Goal: Transaction & Acquisition: Purchase product/service

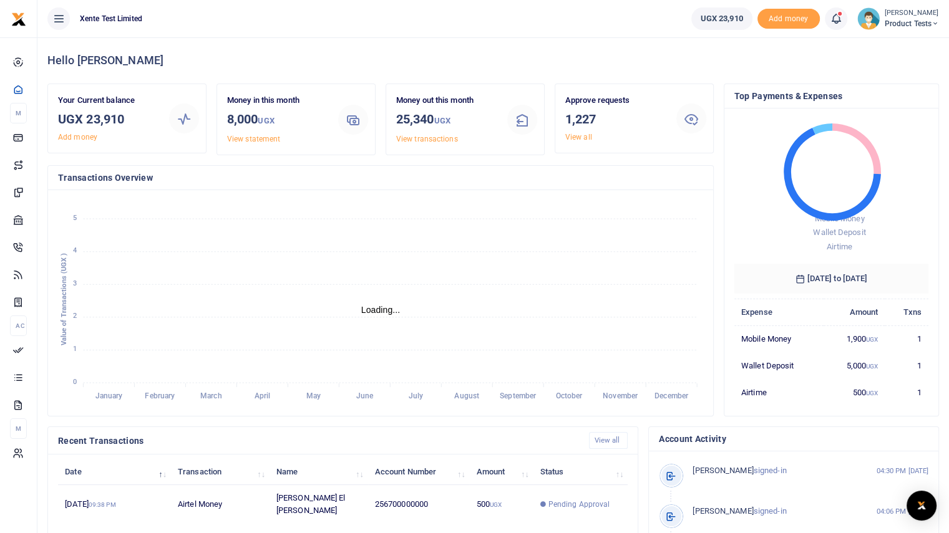
scroll to position [10, 10]
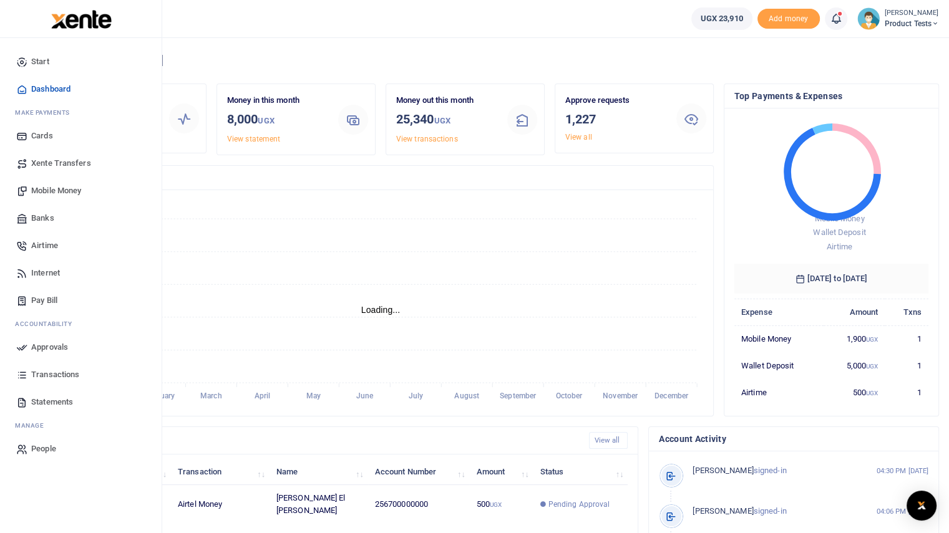
click at [45, 189] on span "Mobile Money" at bounding box center [56, 191] width 50 height 12
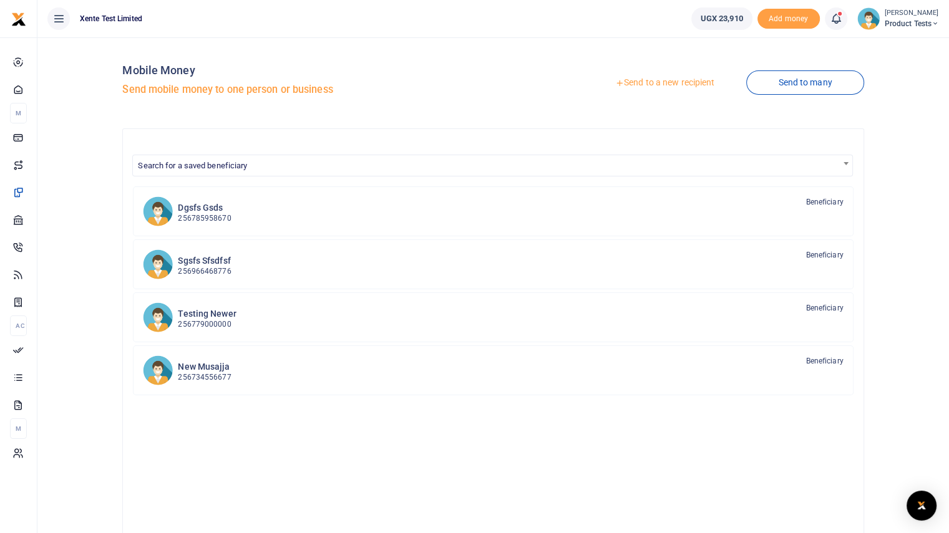
click at [683, 83] on link "Send to a new recipient" at bounding box center [664, 83] width 163 height 22
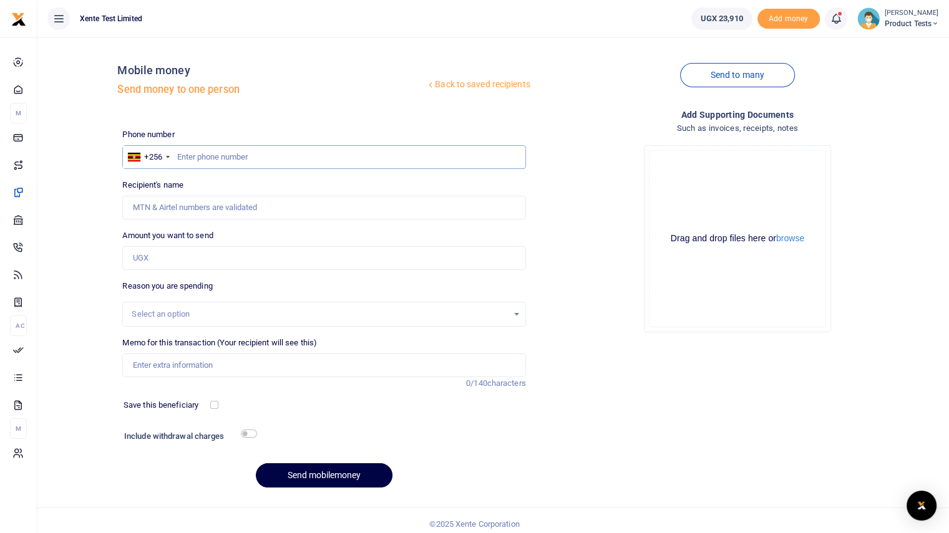
click at [258, 152] on input "text" at bounding box center [323, 157] width 403 height 24
type input "759663388"
click at [209, 184] on div "Recipient's name Name is required." at bounding box center [323, 199] width 403 height 41
drag, startPoint x: 235, startPoint y: 189, endPoint x: 258, endPoint y: 178, distance: 25.4
click at [258, 179] on div "Recipient's name Name is required." at bounding box center [323, 199] width 403 height 41
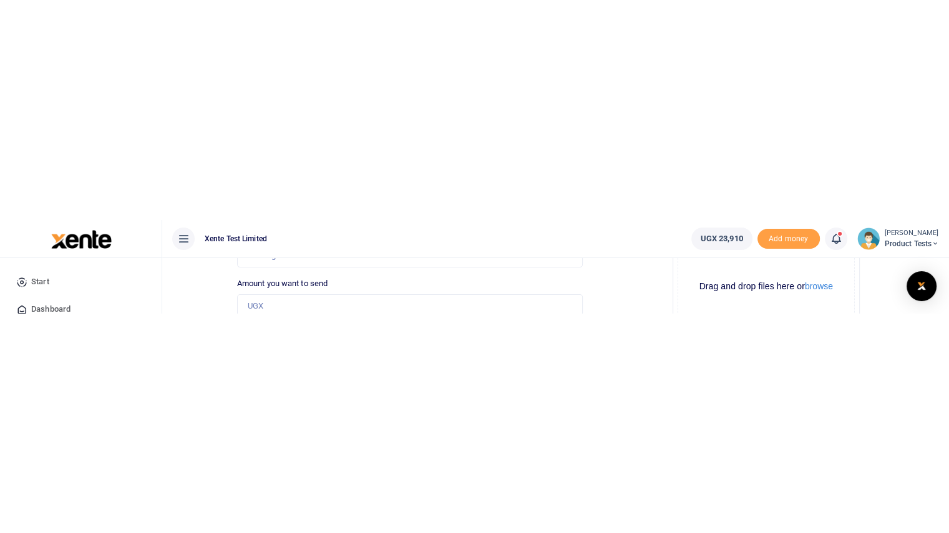
scroll to position [18, 0]
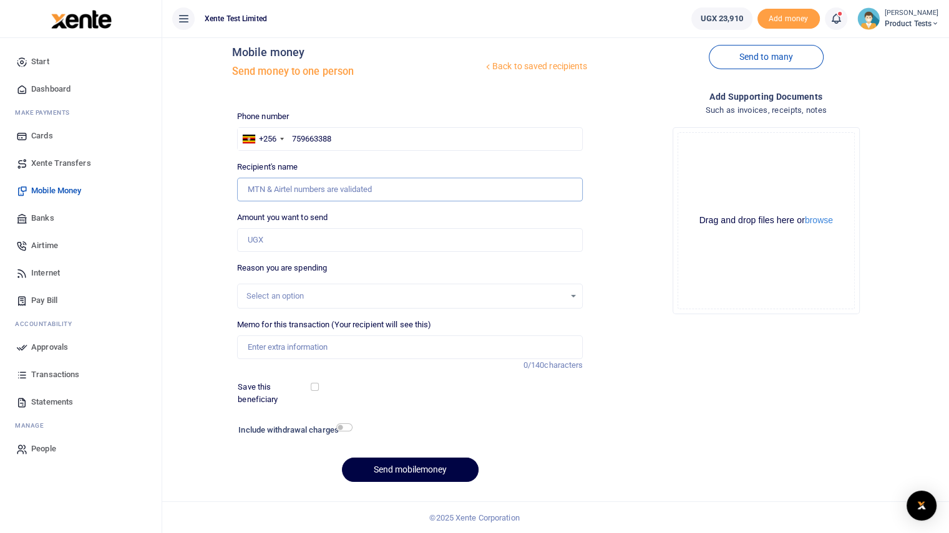
click at [377, 191] on input "Recipient's name" at bounding box center [410, 190] width 346 height 24
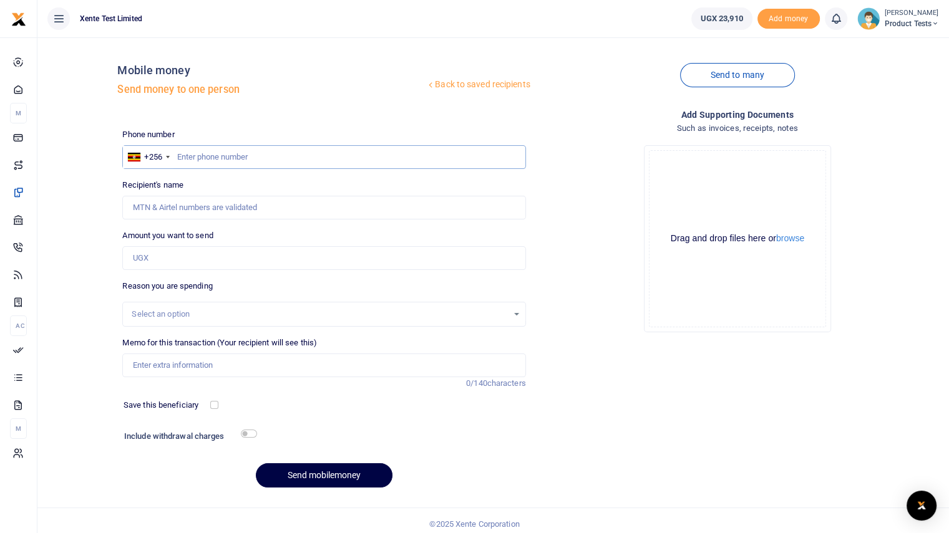
click at [264, 162] on input "text" at bounding box center [323, 157] width 403 height 24
type input "751772772"
type input "[PERSON_NAME]"
click at [212, 156] on input "751772772" at bounding box center [323, 157] width 403 height 24
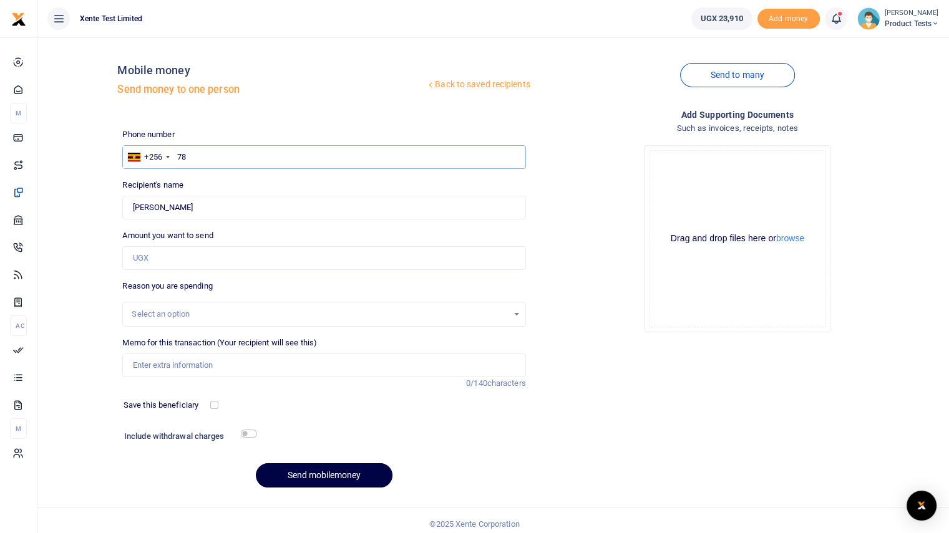
type input "7"
